Goal: Find specific page/section: Find specific page/section

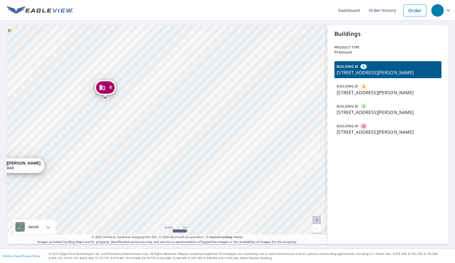
drag, startPoint x: 146, startPoint y: 169, endPoint x: 206, endPoint y: 149, distance: 63.0
click at [213, 155] on div "2 2235 BASKIN ST PENTICTON, BC V2A8A8 3 2235 BASKIN ST PENTICTON, BC V2A8A8 4 2…" at bounding box center [167, 134] width 321 height 219
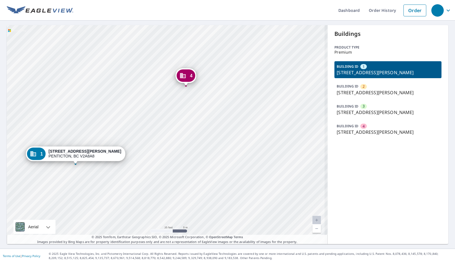
click at [178, 147] on div "2 2235 BASKIN ST PENTICTON, BC V2A8A8 3 2235 BASKIN ST PENTICTON, BC V2A8A8 4 2…" at bounding box center [167, 134] width 321 height 219
